Goal: Information Seeking & Learning: Learn about a topic

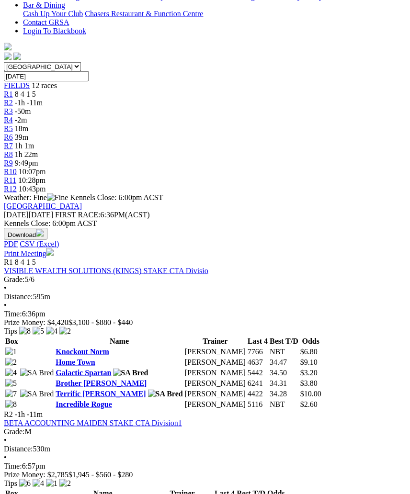
scroll to position [268, 0]
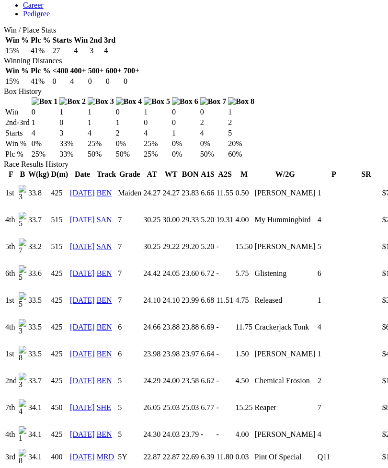
scroll to position [556, 0]
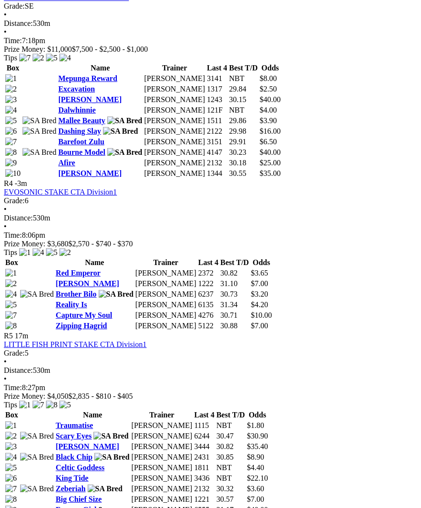
scroll to position [827, 0]
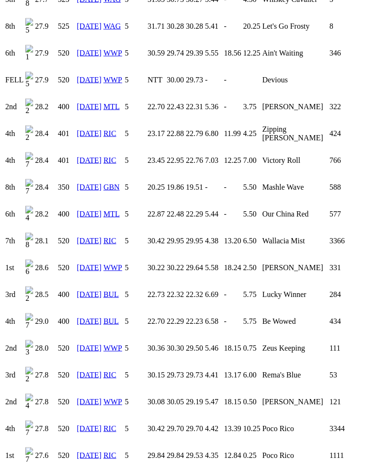
scroll to position [1353, 0]
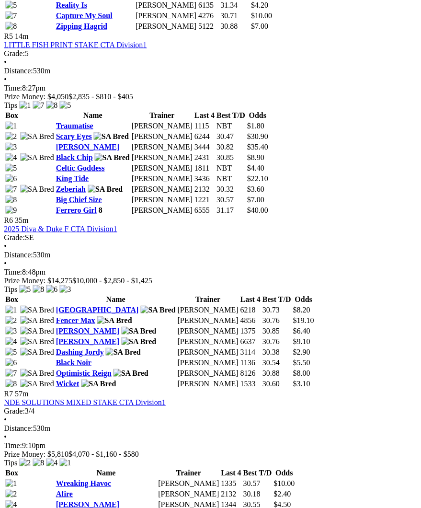
scroll to position [1119, 2]
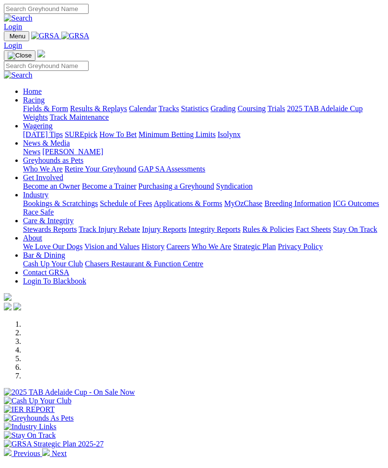
scroll to position [362, 0]
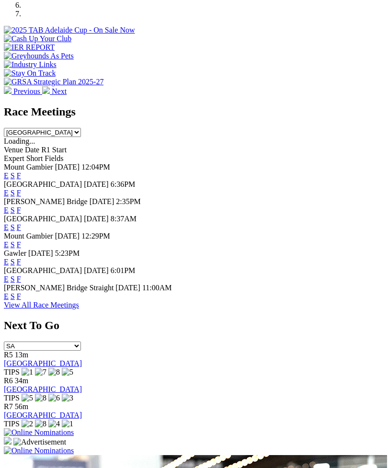
click at [21, 258] on link "F" at bounding box center [19, 262] width 4 height 8
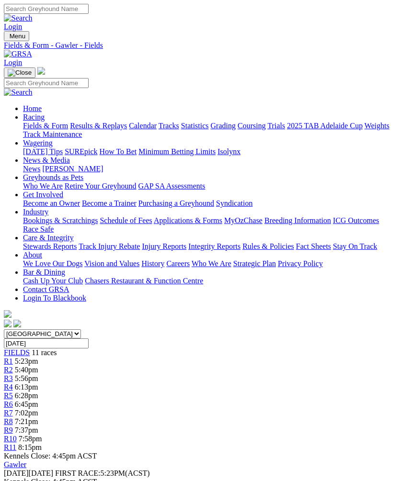
click at [13, 400] on span "R6" at bounding box center [8, 404] width 9 height 8
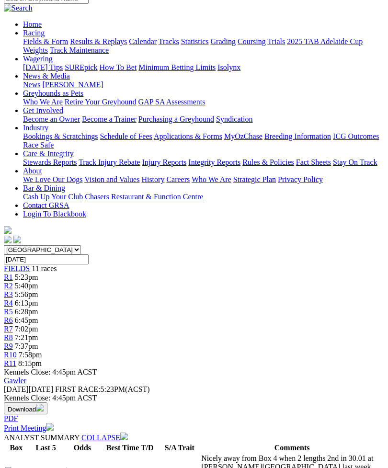
scroll to position [83, 0]
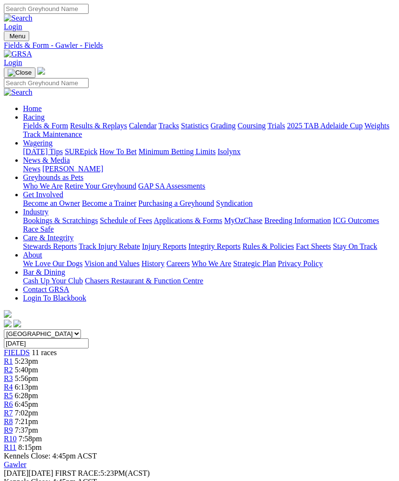
click at [13, 357] on span "R1" at bounding box center [8, 361] width 9 height 8
click at [13, 357] on link "R1" at bounding box center [8, 361] width 9 height 8
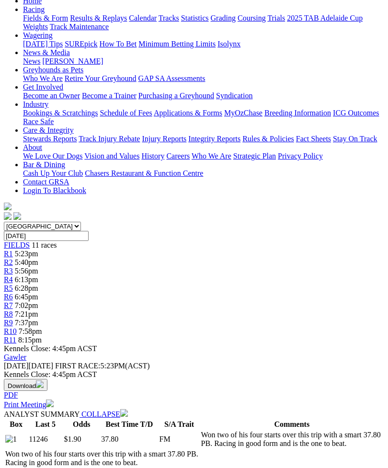
scroll to position [104, 0]
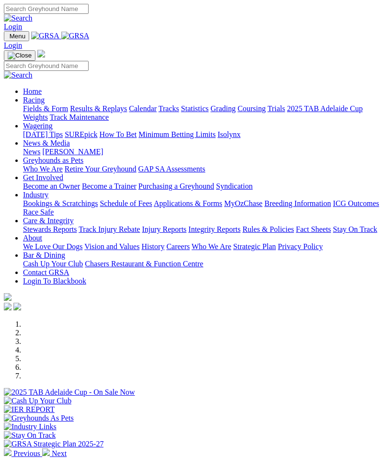
scroll to position [362, 0]
